Goal: Information Seeking & Learning: Learn about a topic

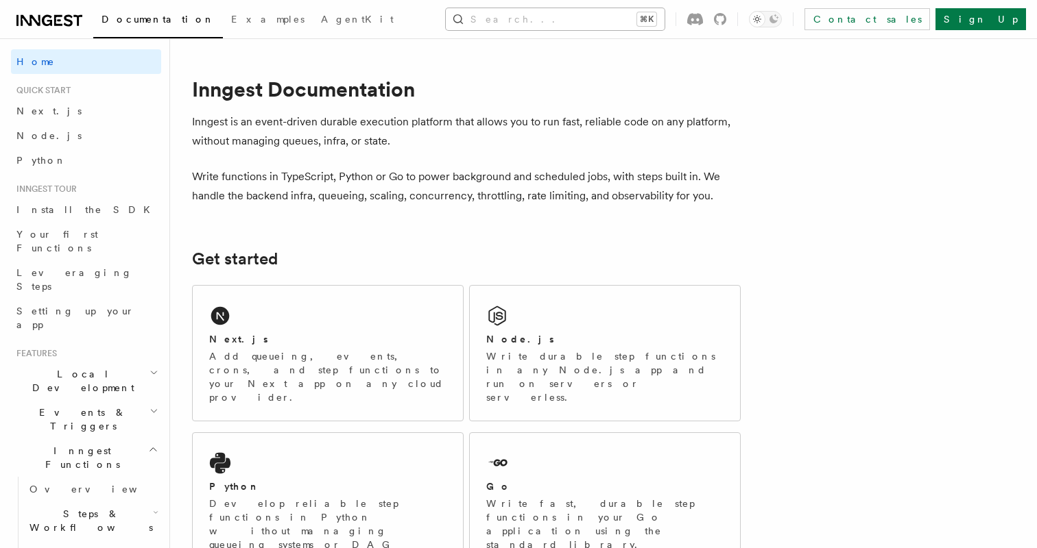
click at [568, 20] on button "Search... ⌘K" at bounding box center [555, 19] width 219 height 22
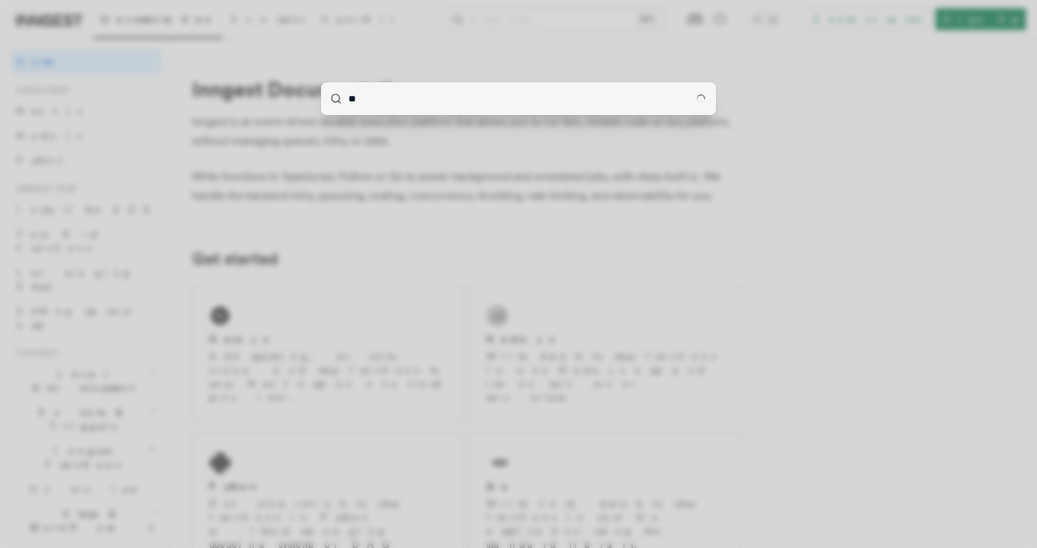
type input "*"
type input "**"
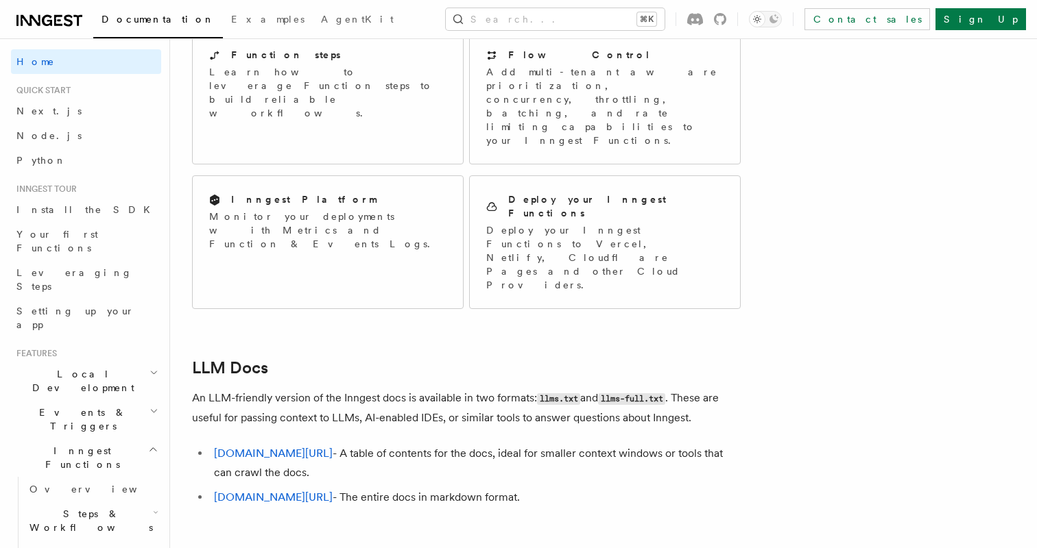
scroll to position [1201, 0]
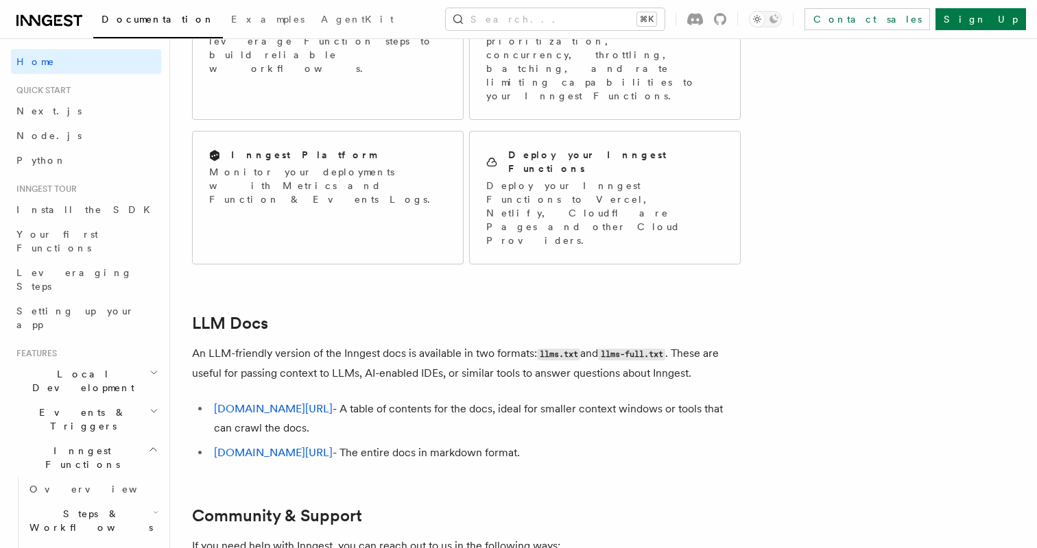
click at [116, 362] on h2 "Local Development" at bounding box center [86, 381] width 150 height 38
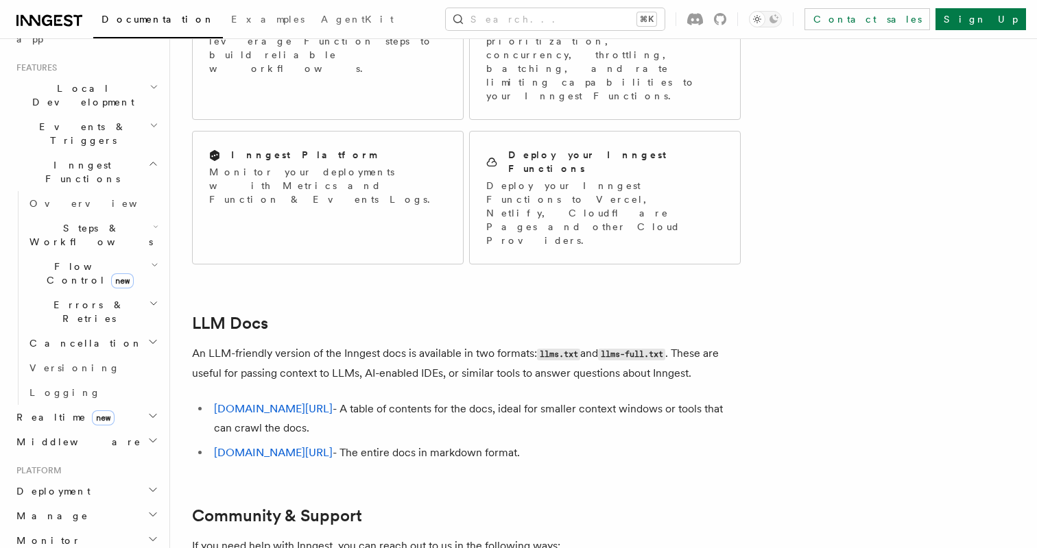
scroll to position [295, 0]
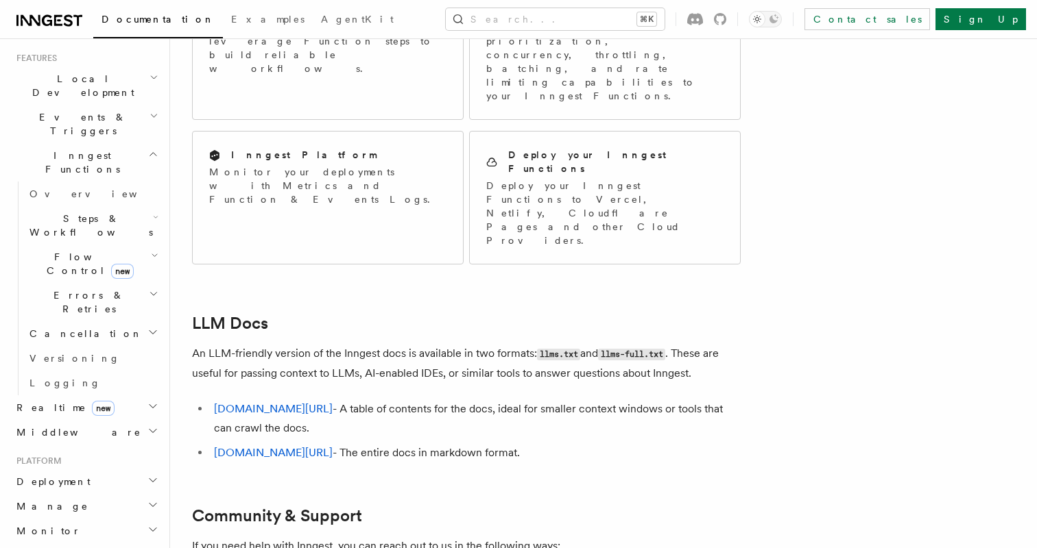
click at [97, 470] on h2 "Deployment" at bounding box center [86, 482] width 150 height 25
click at [92, 494] on h2 "Manage" at bounding box center [86, 506] width 150 height 25
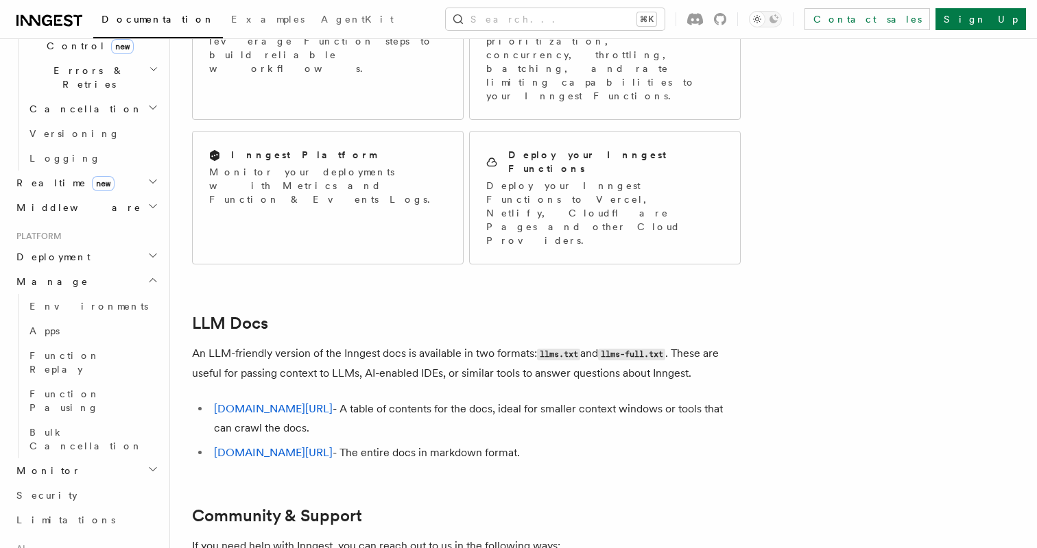
scroll to position [521, 0]
click at [75, 458] on h2 "Monitor" at bounding box center [86, 470] width 150 height 25
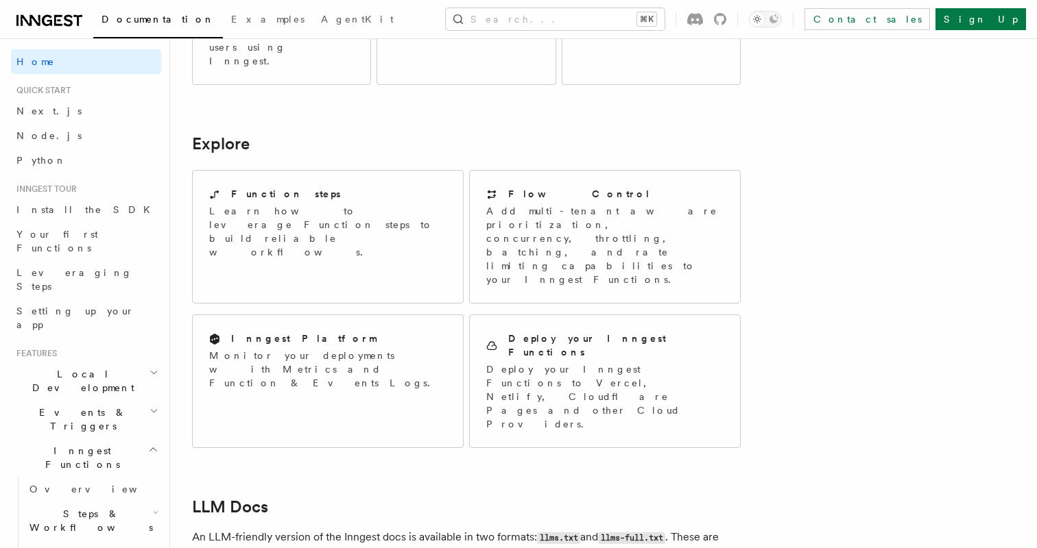
scroll to position [915, 0]
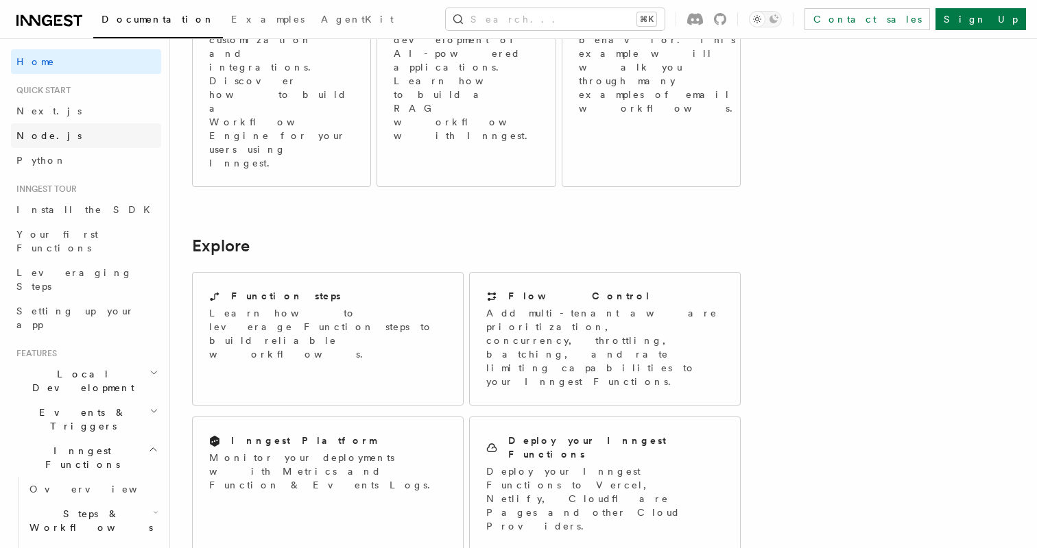
click at [44, 143] on link "Node.js" at bounding box center [86, 135] width 150 height 25
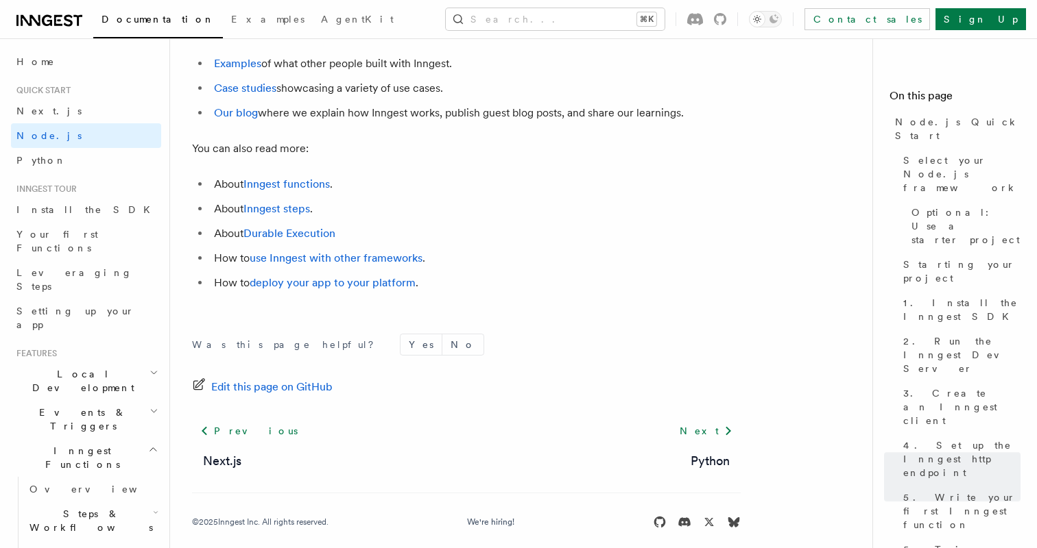
scroll to position [8698, 0]
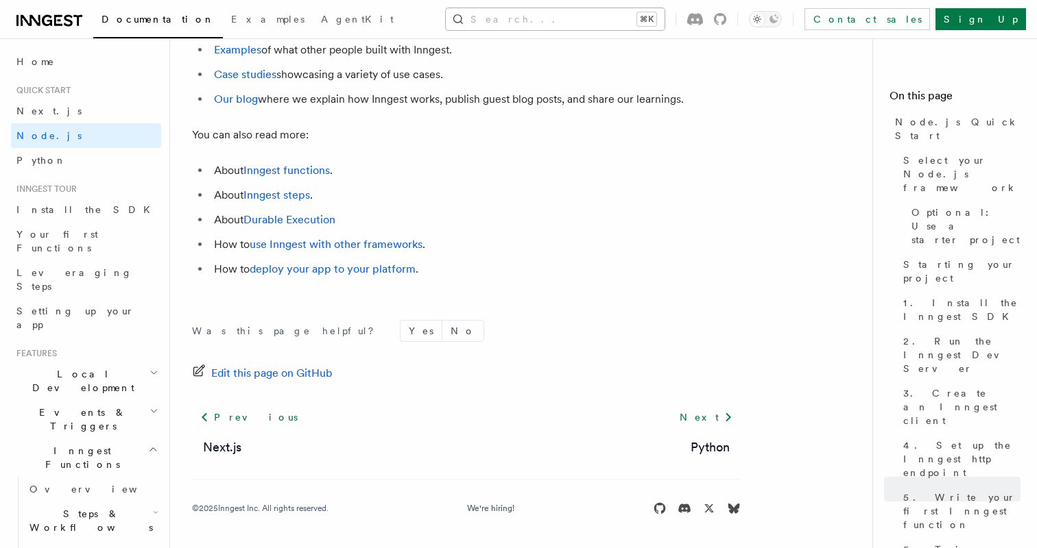
click at [561, 19] on button "Search... ⌘K" at bounding box center [555, 19] width 219 height 22
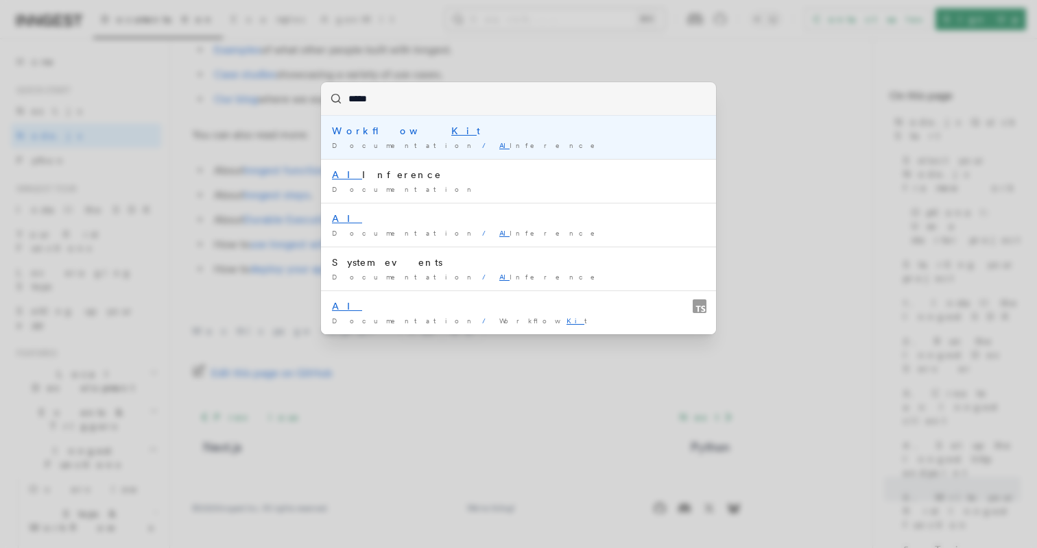
type input "******"
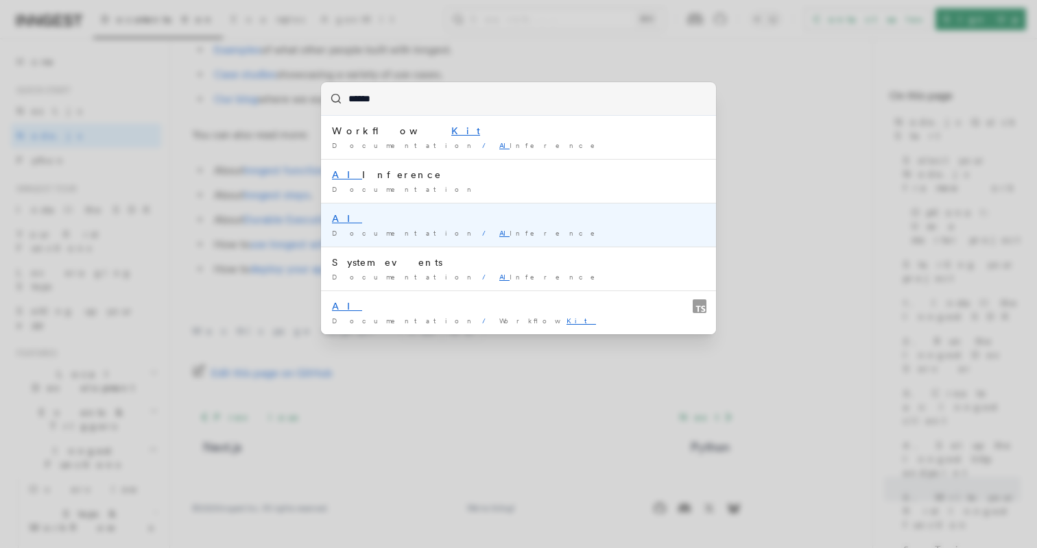
click at [386, 221] on div "AI" at bounding box center [518, 219] width 373 height 14
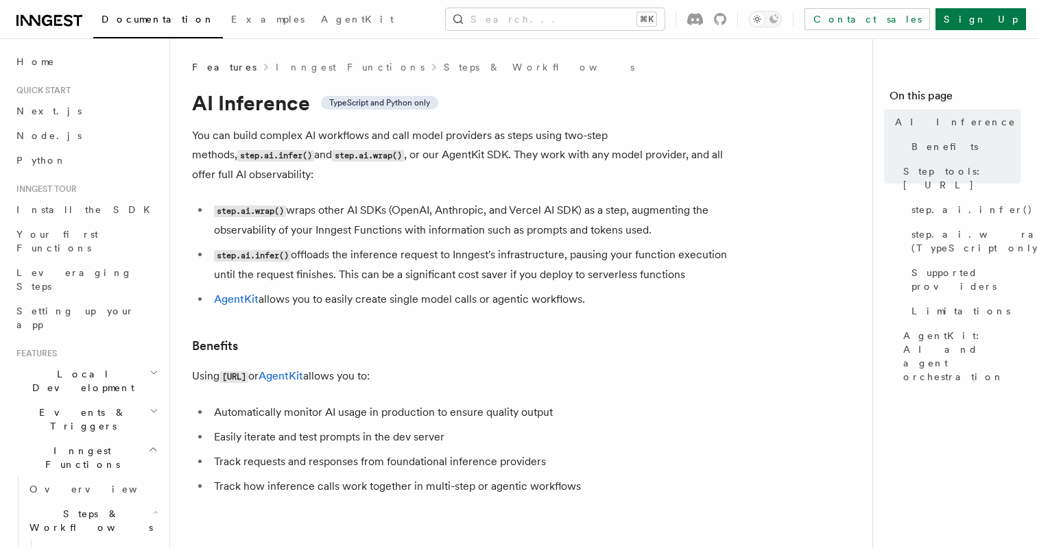
click at [263, 250] on code "step.ai.infer()" at bounding box center [252, 256] width 77 height 12
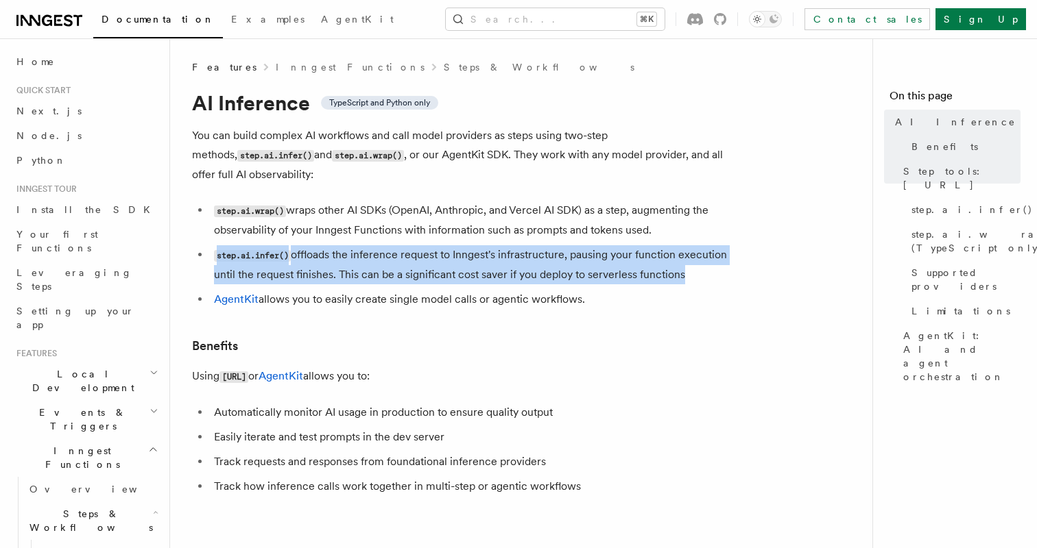
click at [263, 250] on code "step.ai.infer()" at bounding box center [252, 256] width 77 height 12
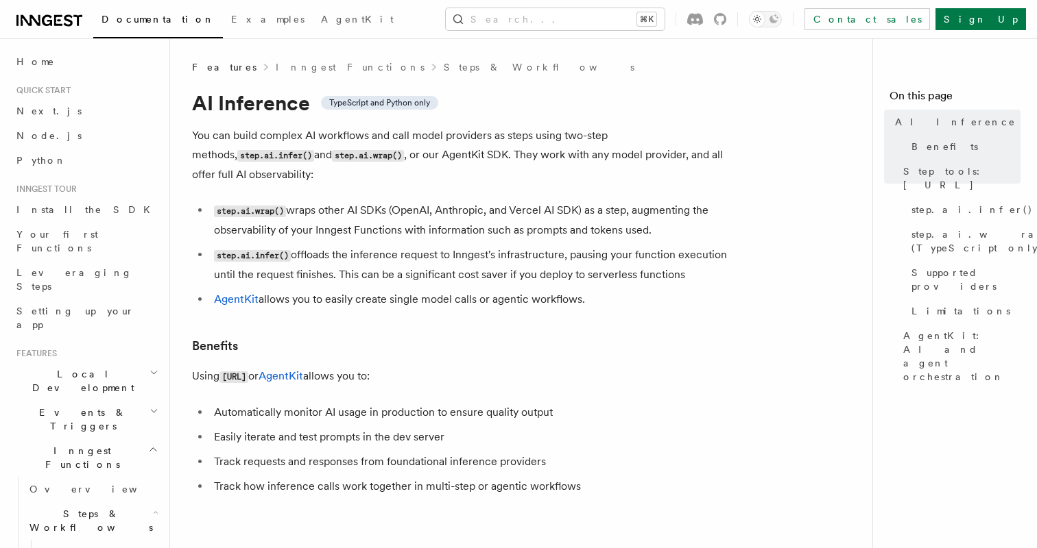
click at [263, 250] on code "step.ai.infer()" at bounding box center [252, 256] width 77 height 12
click at [215, 250] on code "step.ai.infer()" at bounding box center [252, 256] width 77 height 12
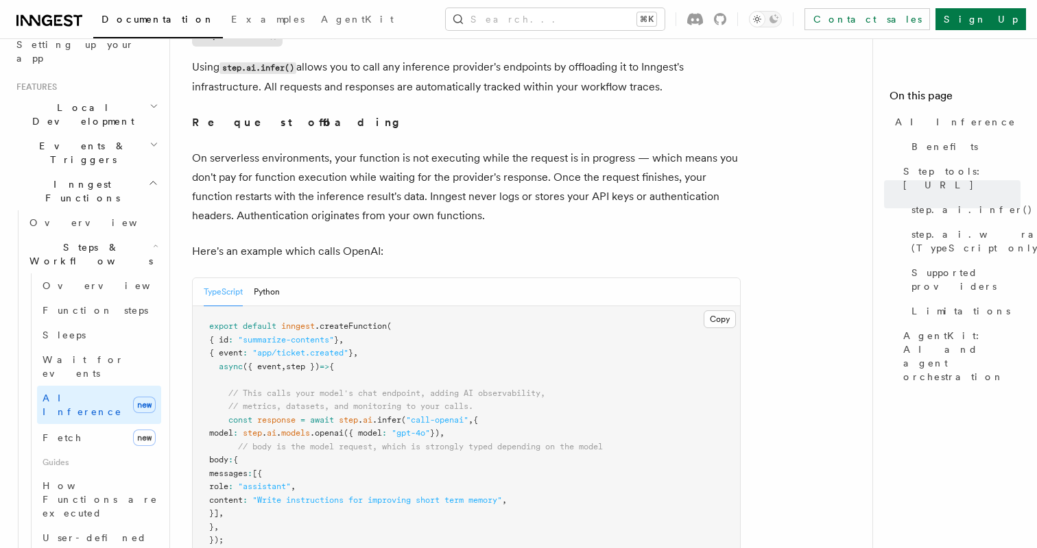
scroll to position [603, 0]
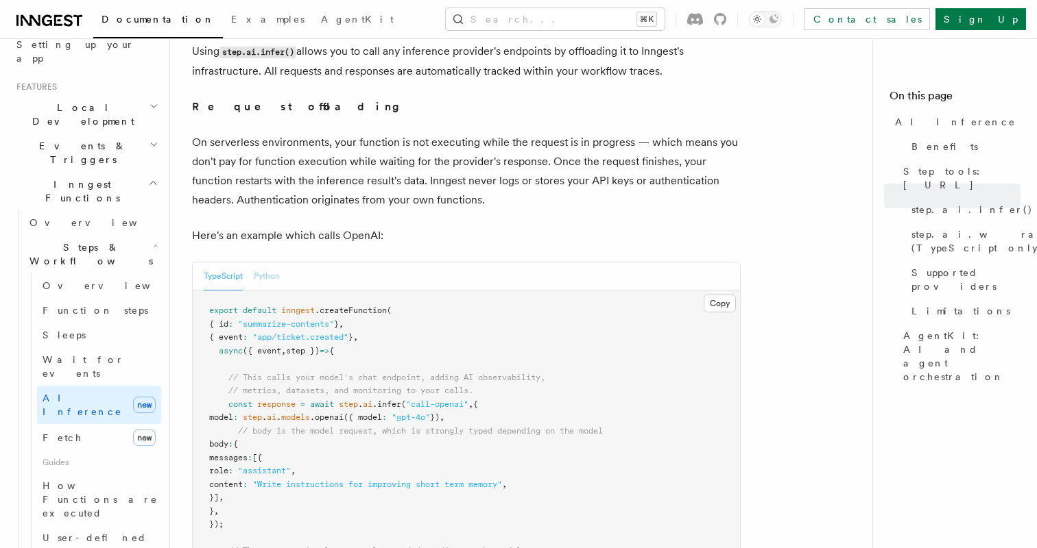
click at [269, 263] on button "Python" at bounding box center [267, 277] width 26 height 28
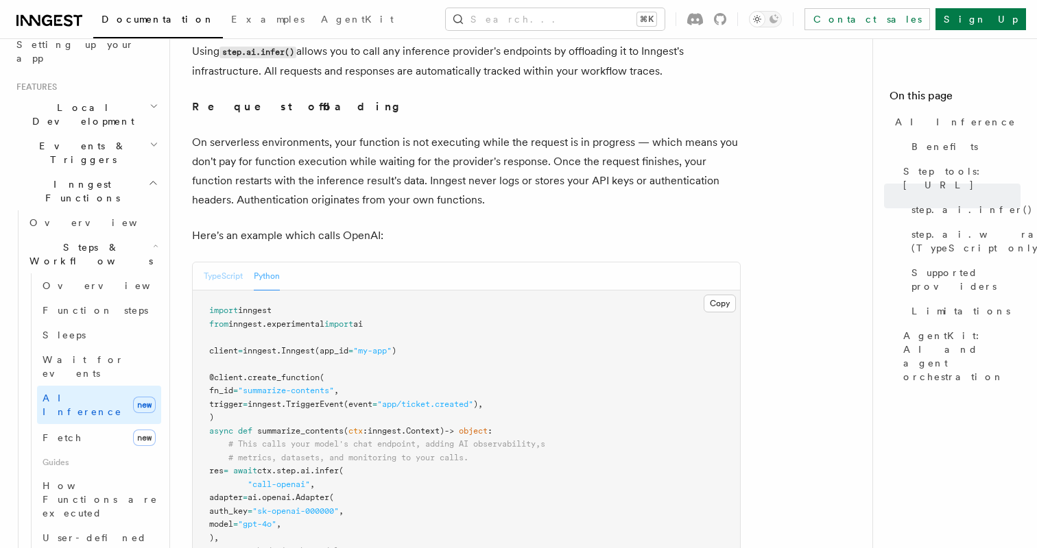
click at [230, 263] on button "TypeScript" at bounding box center [223, 277] width 39 height 28
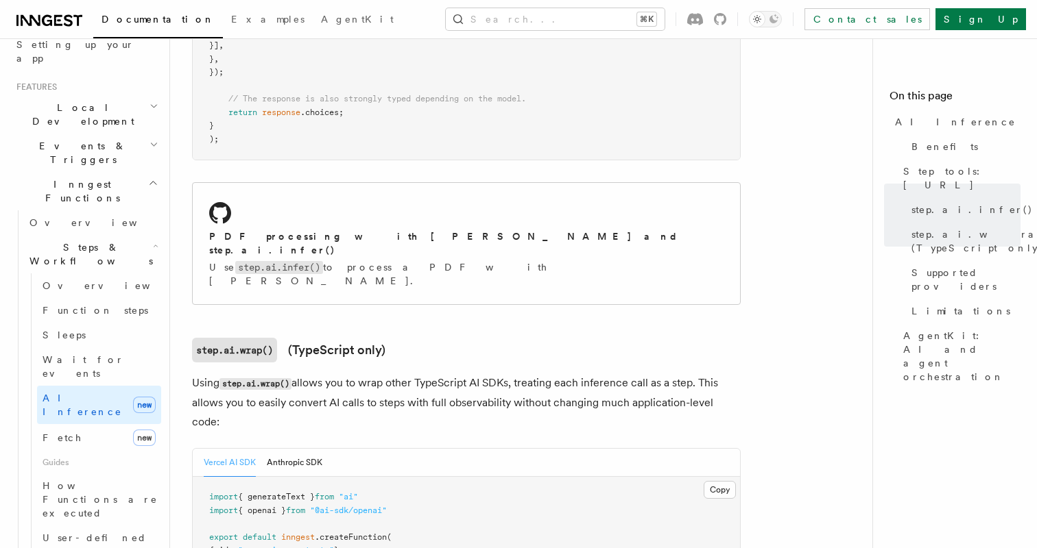
scroll to position [1054, 0]
click at [331, 230] on h2 "PDF processing with Claude Sonnet and step.ai.infer()" at bounding box center [466, 243] width 514 height 27
